Goal: Task Accomplishment & Management: Manage account settings

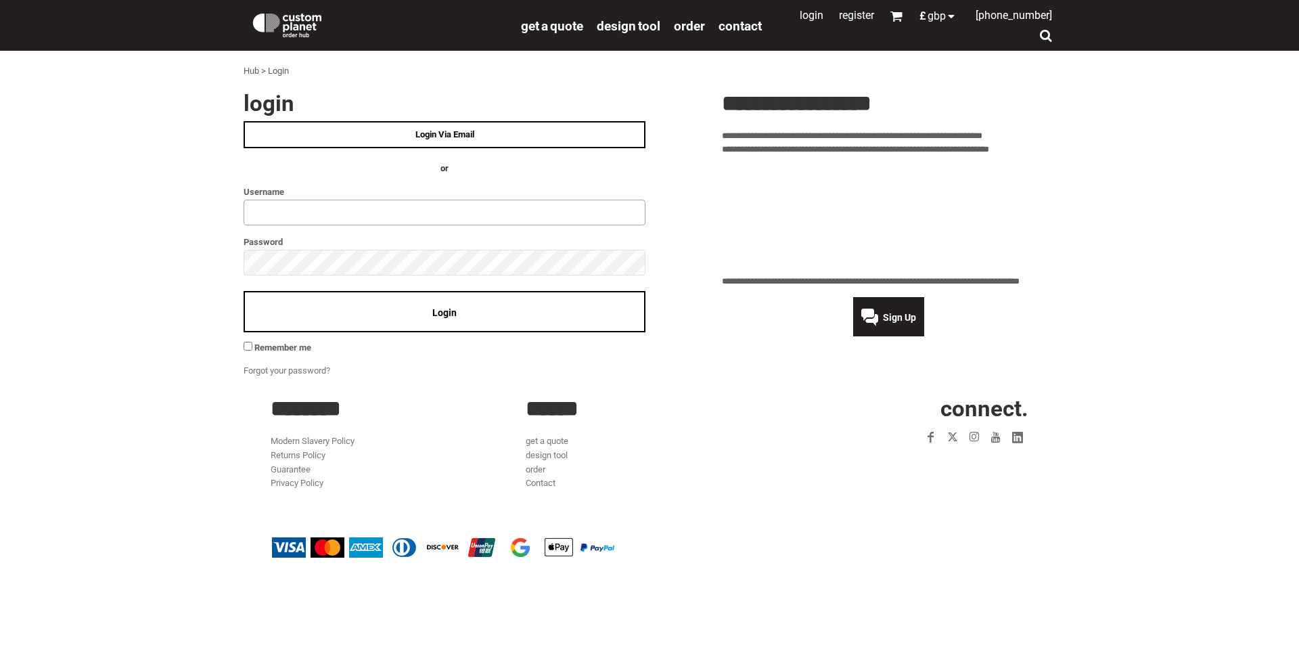
click at [309, 213] on input "text" at bounding box center [445, 213] width 402 height 26
type input "**********"
click at [345, 313] on div "Login" at bounding box center [445, 311] width 402 height 41
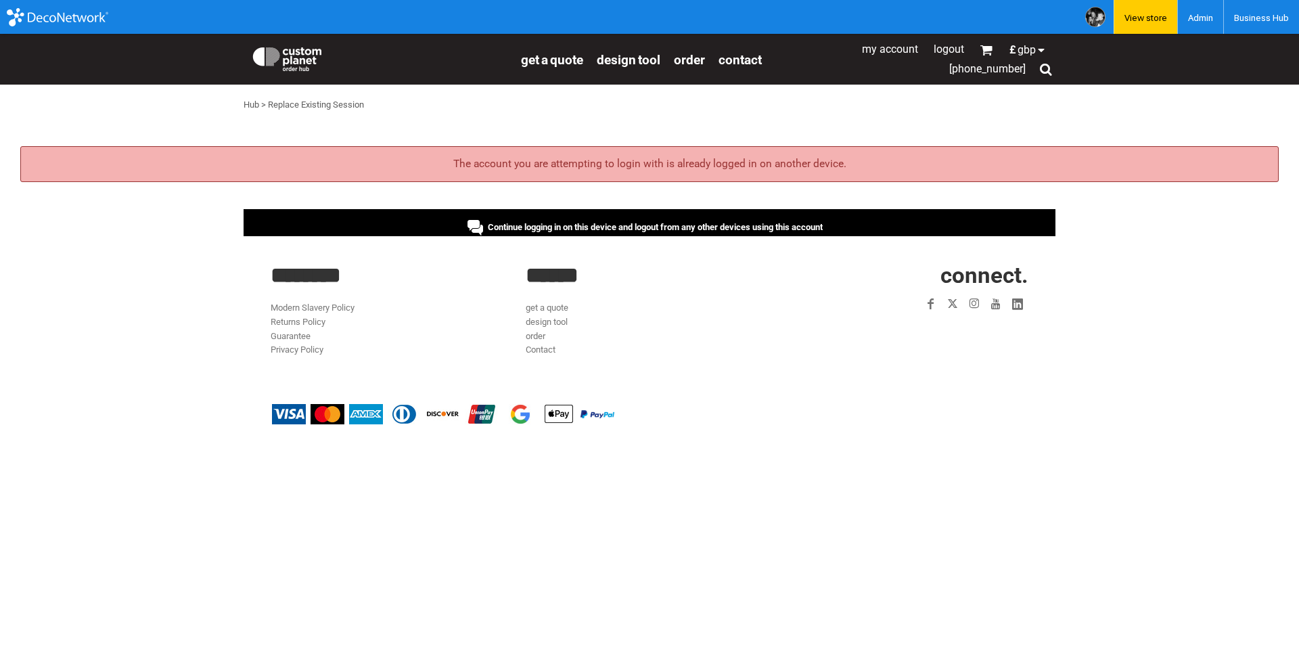
click at [677, 227] on span "Continue logging in on this device and logout from any other devices using this…" at bounding box center [655, 227] width 335 height 10
